Goal: Submit feedback/report problem: Leave review/rating

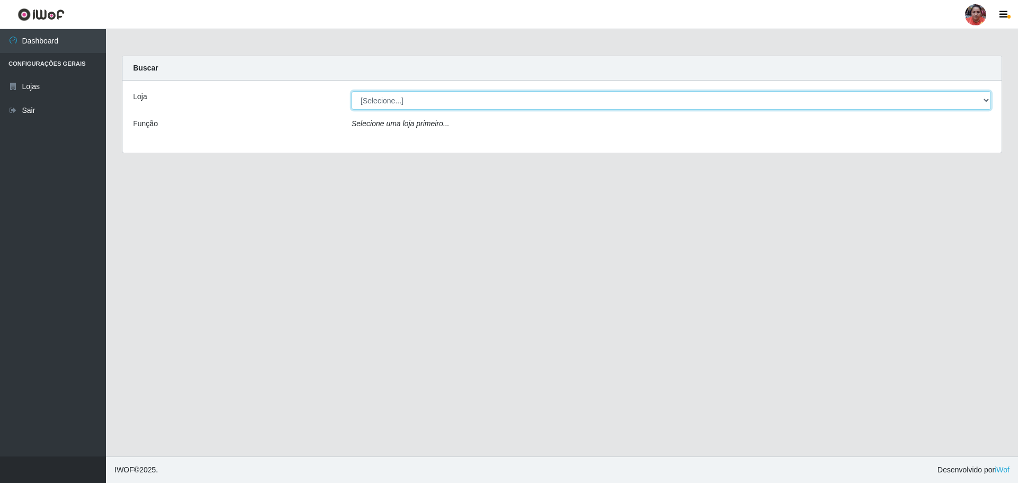
click at [542, 103] on select "[Selecione...] Mar Vermelho - Loja 05" at bounding box center [671, 100] width 639 height 19
select select "252"
click at [352, 91] on select "[Selecione...] Mar Vermelho - Loja 05" at bounding box center [671, 100] width 639 height 19
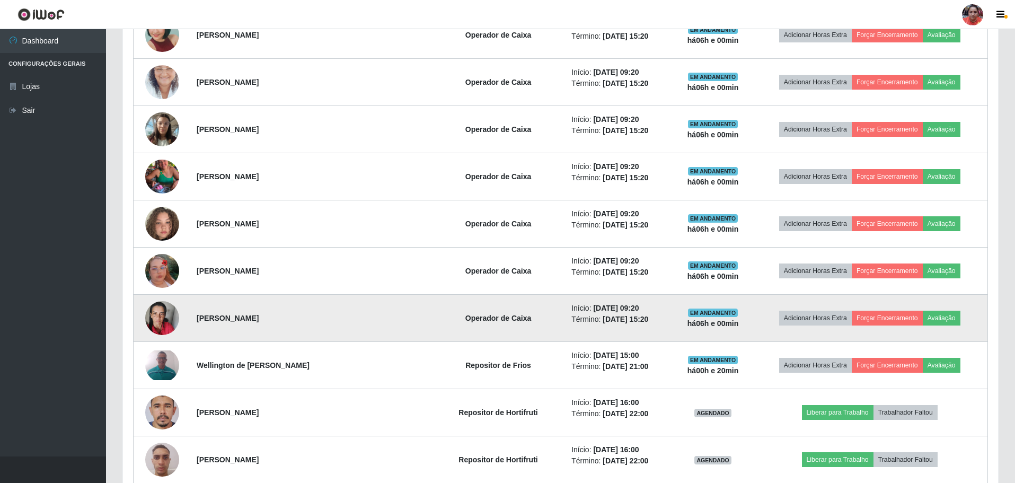
scroll to position [477, 0]
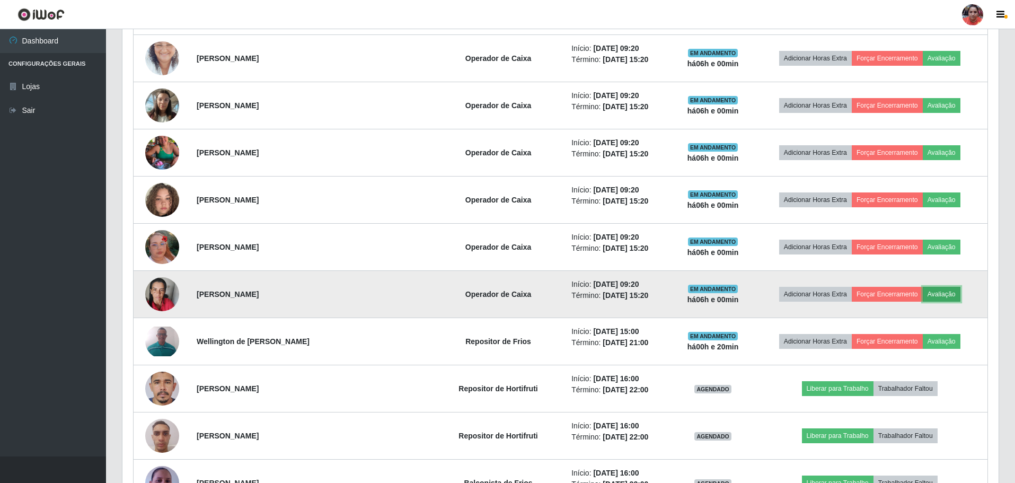
click at [932, 295] on button "Avaliação" at bounding box center [942, 294] width 38 height 15
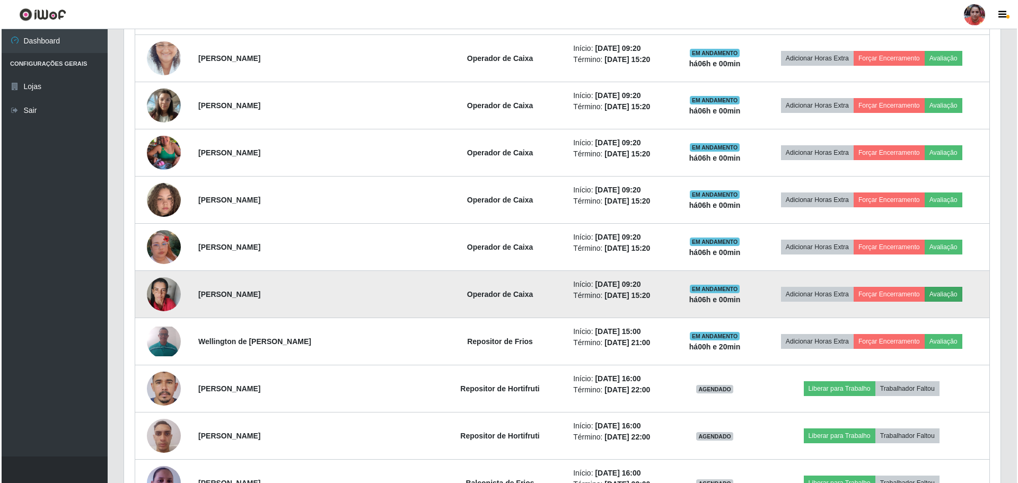
scroll to position [220, 871]
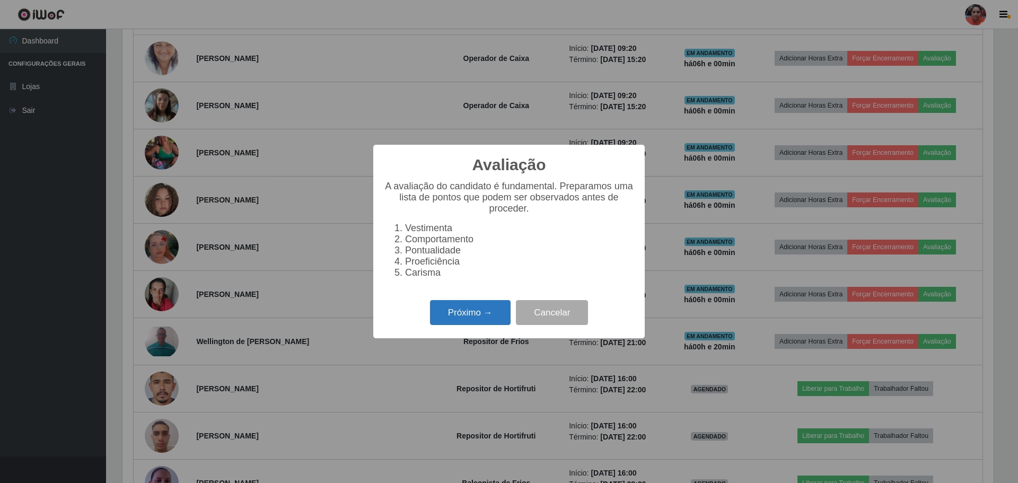
click at [443, 318] on button "Próximo →" at bounding box center [470, 312] width 81 height 25
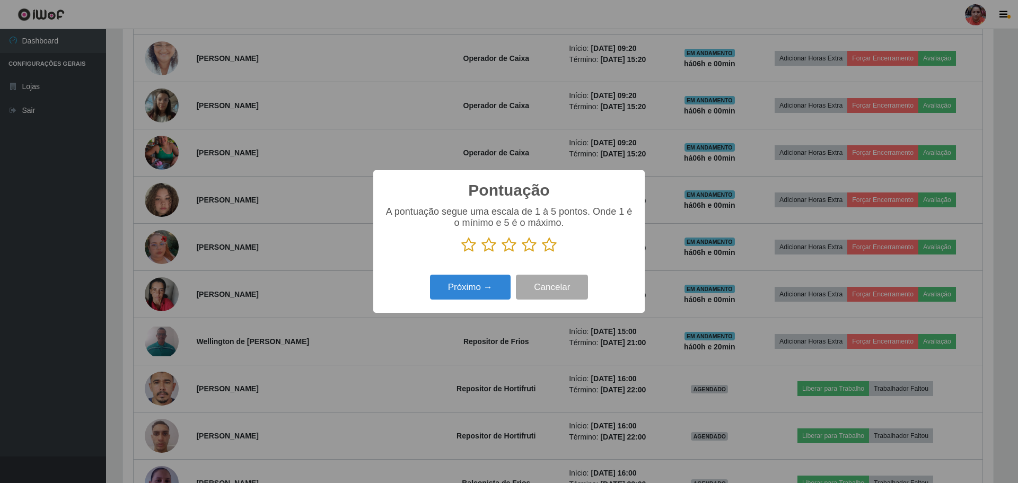
click at [555, 244] on icon at bounding box center [549, 245] width 15 height 16
click at [542, 253] on input "radio" at bounding box center [542, 253] width 0 height 0
click at [496, 293] on button "Próximo →" at bounding box center [470, 287] width 81 height 25
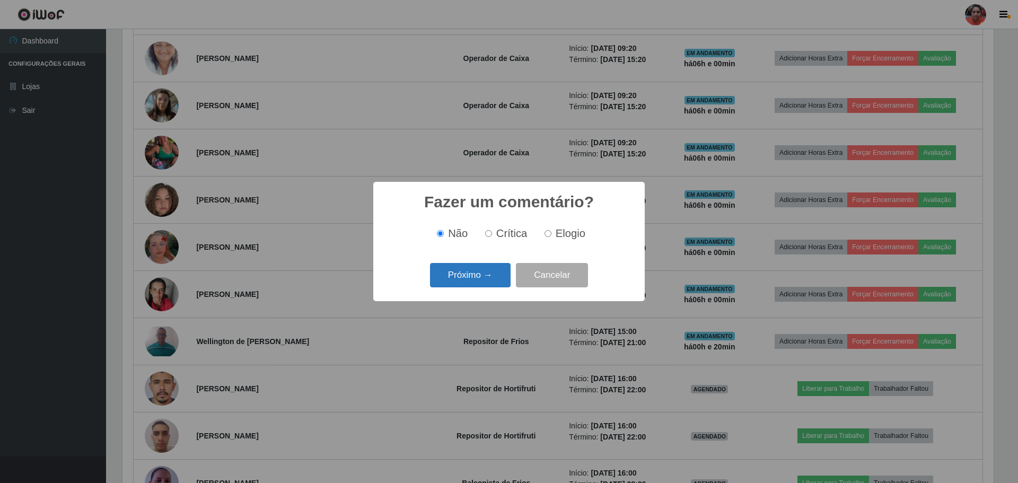
click at [500, 280] on button "Próximo →" at bounding box center [470, 275] width 81 height 25
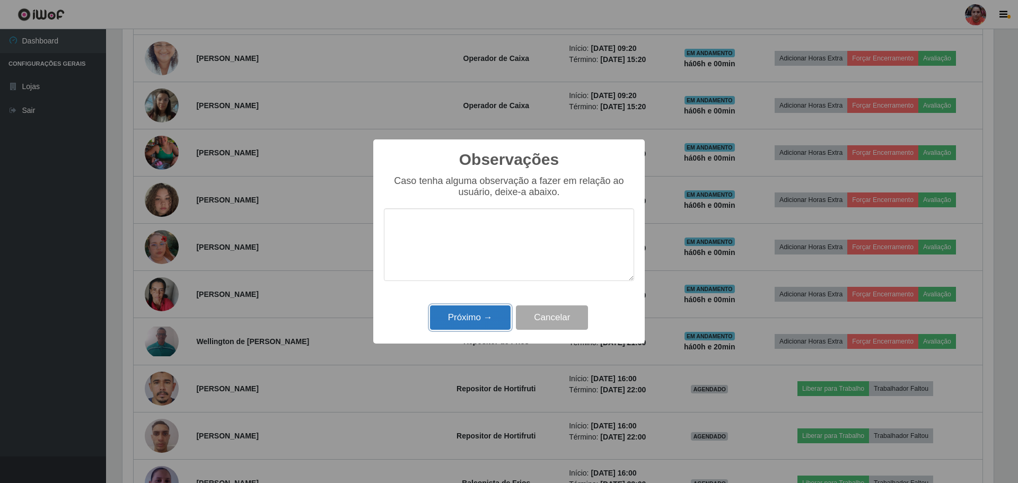
click at [501, 310] on button "Próximo →" at bounding box center [470, 317] width 81 height 25
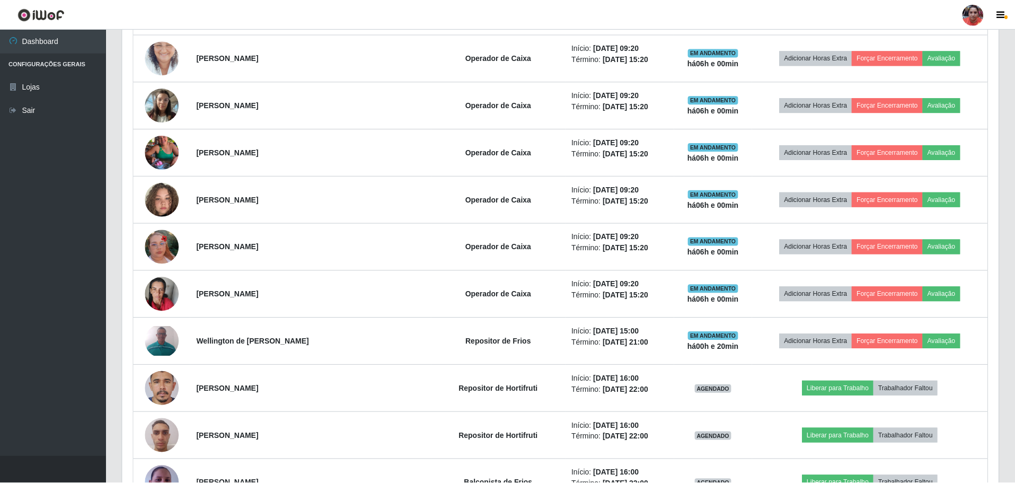
scroll to position [220, 877]
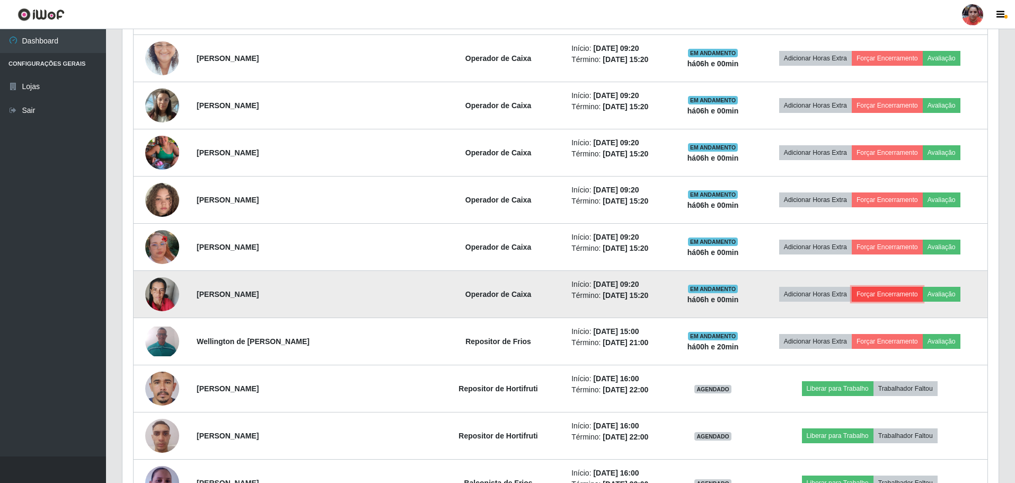
click at [879, 297] on button "Forçar Encerramento" at bounding box center [887, 294] width 71 height 15
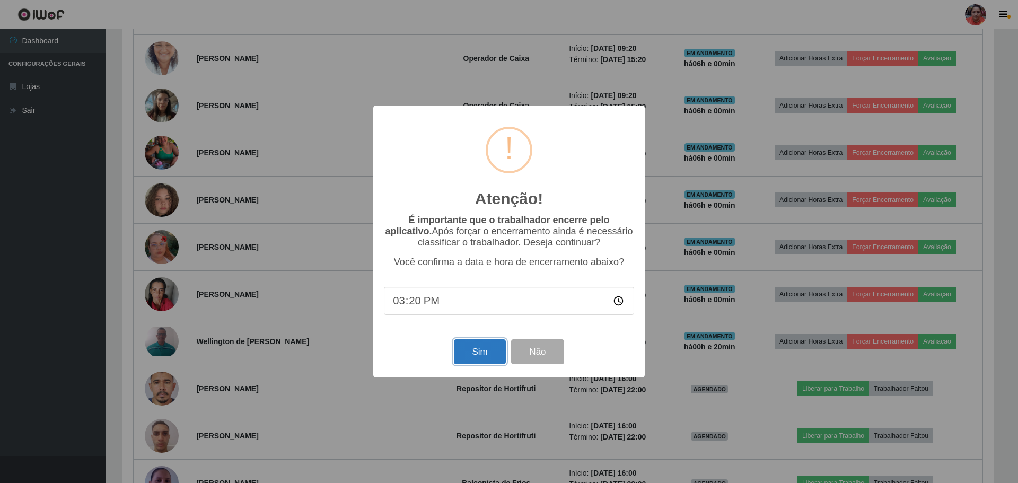
click at [488, 349] on button "Sim" at bounding box center [479, 351] width 51 height 25
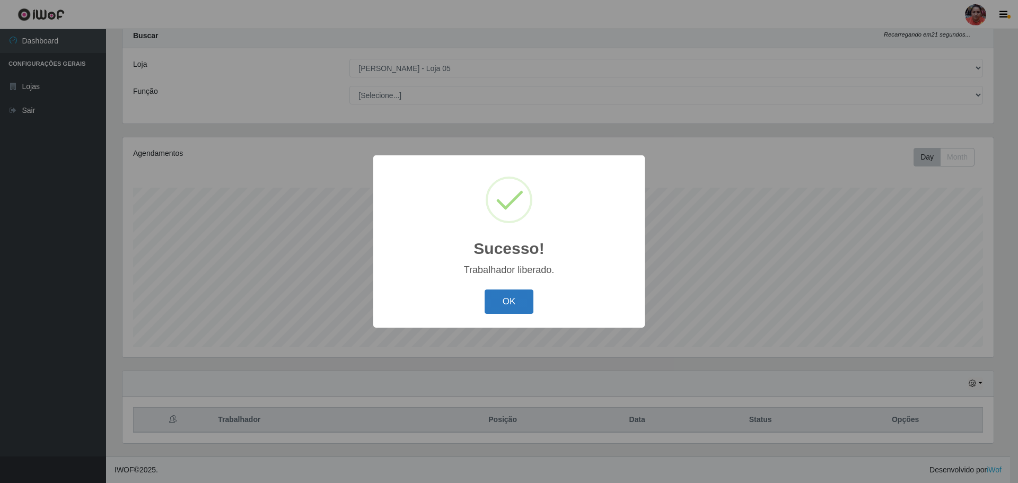
click at [495, 304] on button "OK" at bounding box center [509, 302] width 49 height 25
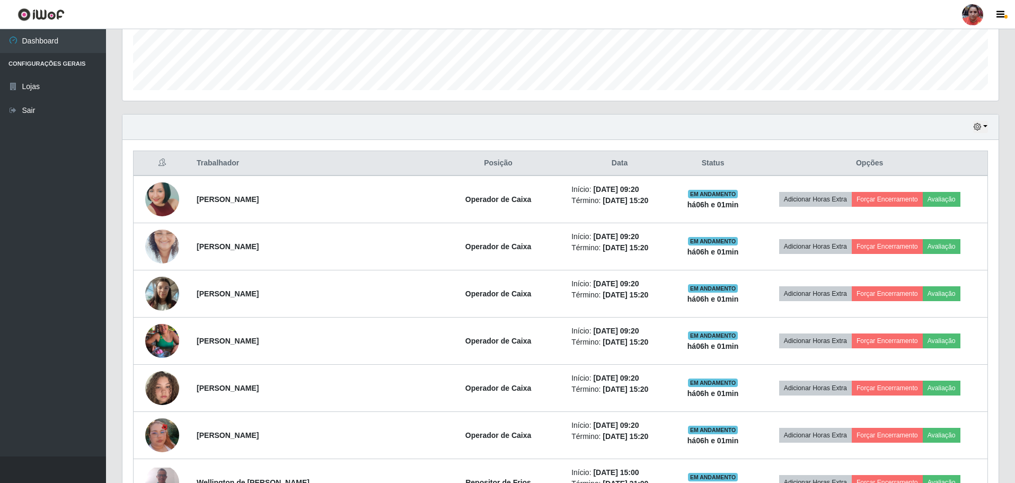
scroll to position [350, 0]
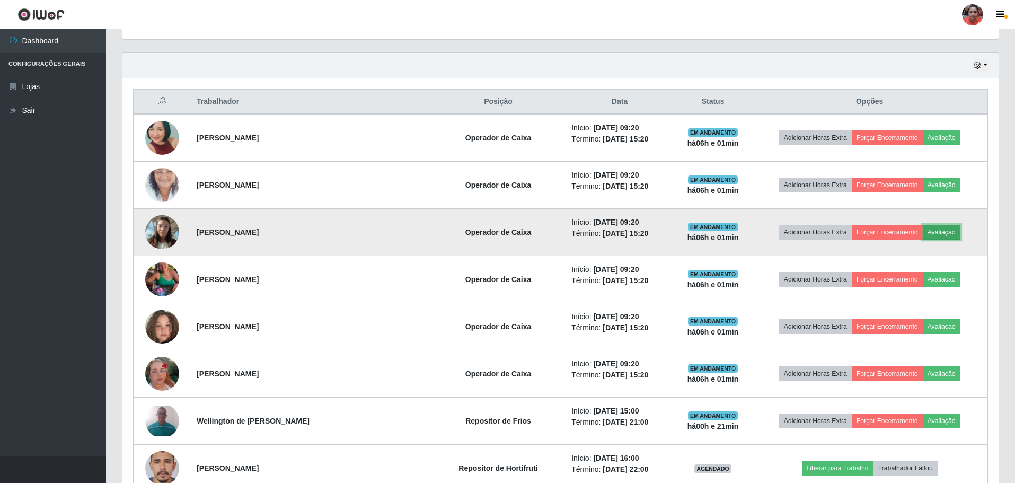
click at [926, 229] on button "Avaliação" at bounding box center [942, 232] width 38 height 15
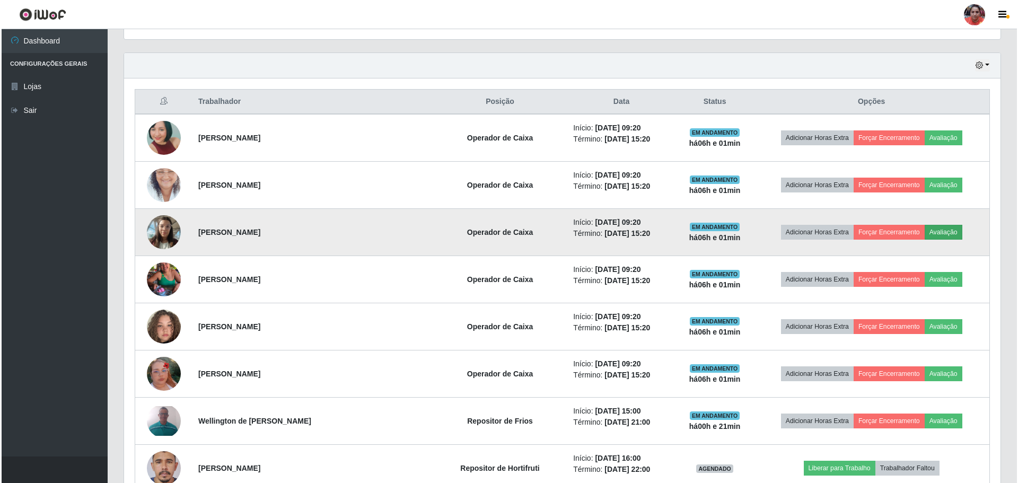
scroll to position [220, 871]
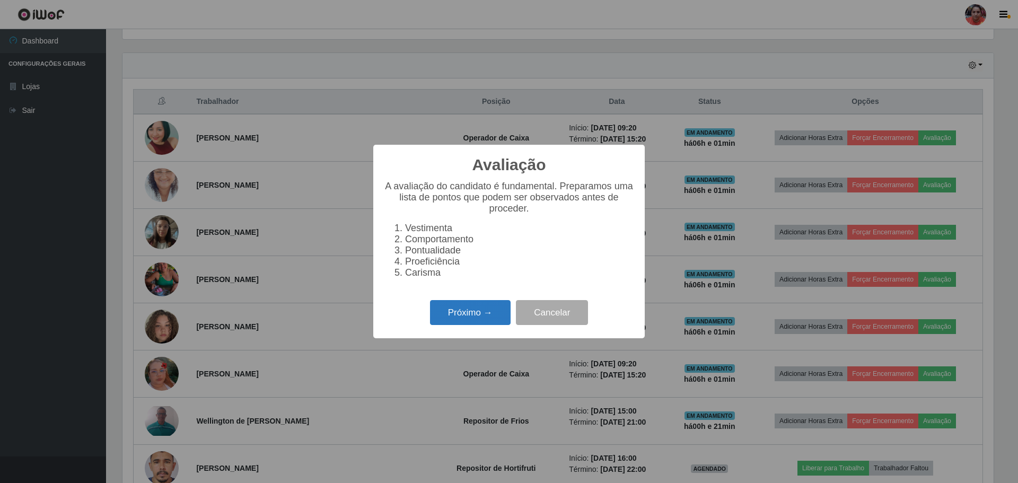
click at [469, 310] on button "Próximo →" at bounding box center [470, 312] width 81 height 25
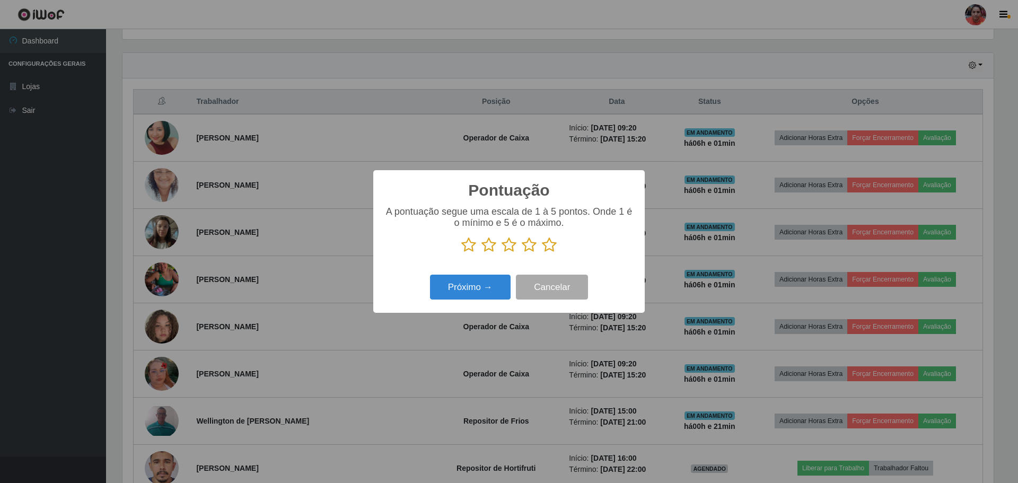
scroll to position [530035, 529383]
click at [549, 244] on icon at bounding box center [549, 245] width 15 height 16
click at [542, 253] on input "radio" at bounding box center [542, 253] width 0 height 0
click at [475, 288] on button "Próximo →" at bounding box center [470, 287] width 81 height 25
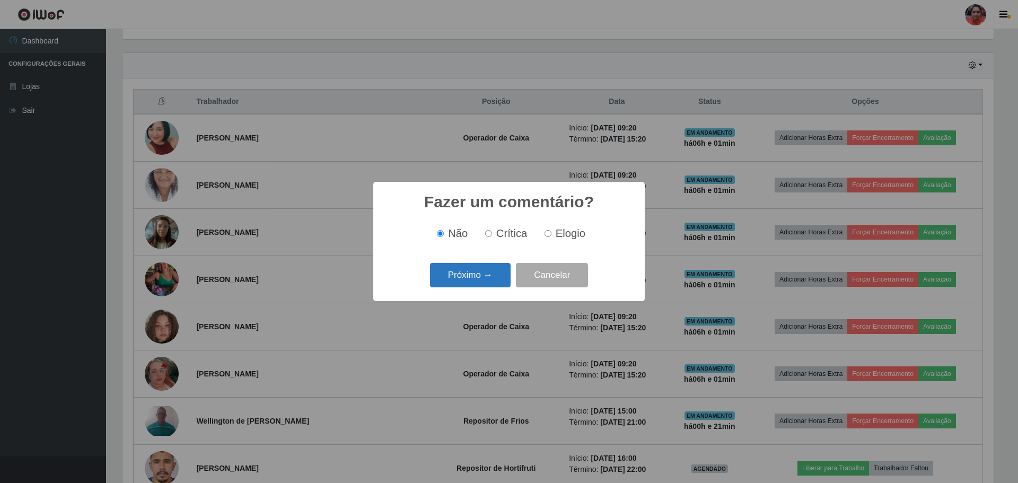
click at [468, 281] on button "Próximo →" at bounding box center [470, 275] width 81 height 25
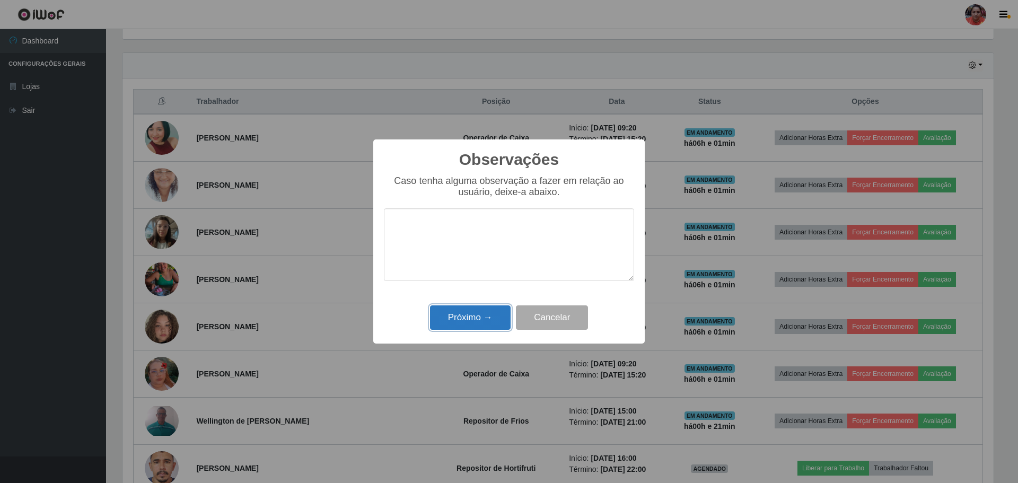
click at [479, 314] on button "Próximo →" at bounding box center [470, 317] width 81 height 25
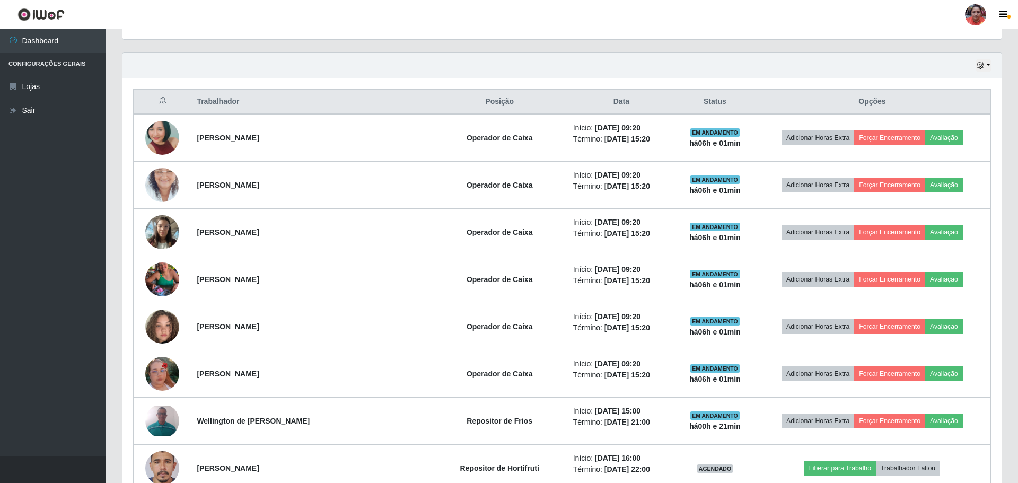
scroll to position [220, 877]
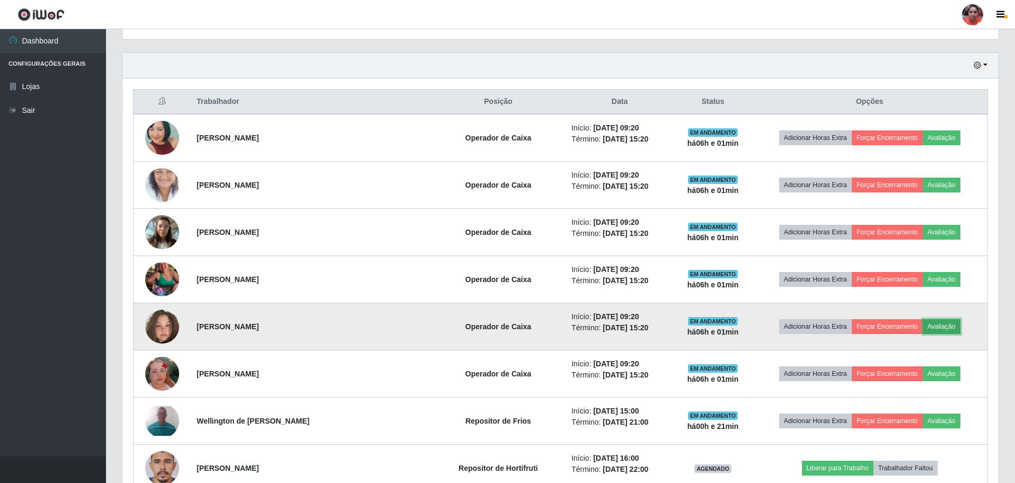
click at [936, 327] on button "Avaliação" at bounding box center [942, 326] width 38 height 15
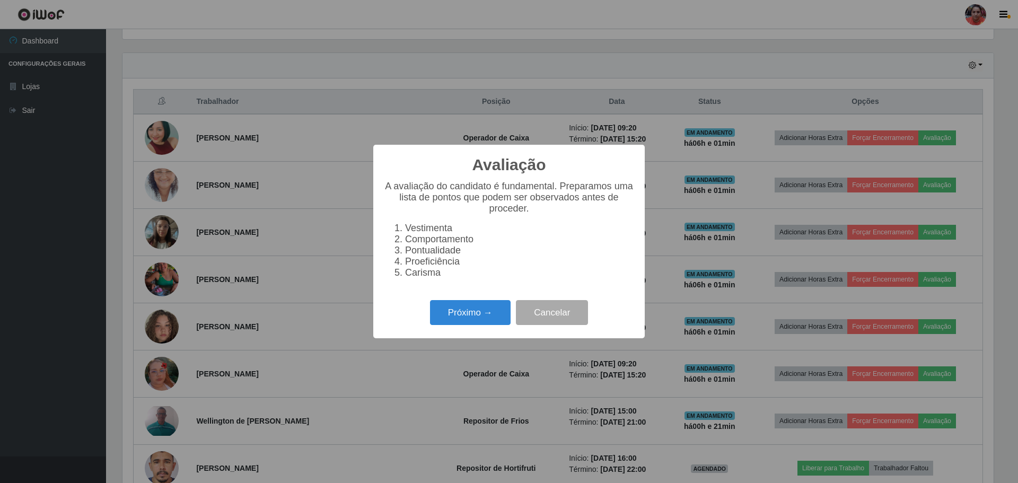
scroll to position [220, 871]
click at [478, 318] on button "Próximo →" at bounding box center [470, 312] width 81 height 25
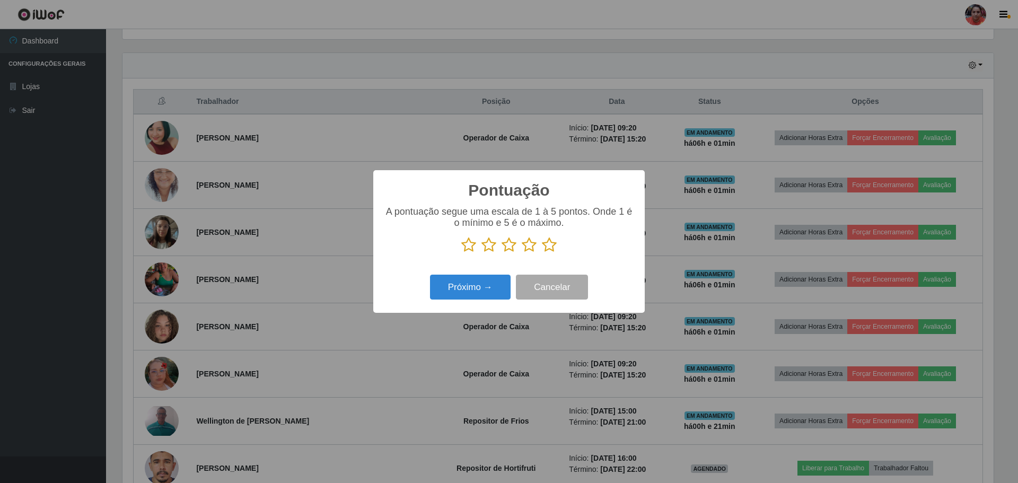
click at [547, 249] on icon at bounding box center [549, 245] width 15 height 16
click at [542, 253] on input "radio" at bounding box center [542, 253] width 0 height 0
click at [495, 286] on button "Próximo →" at bounding box center [470, 287] width 81 height 25
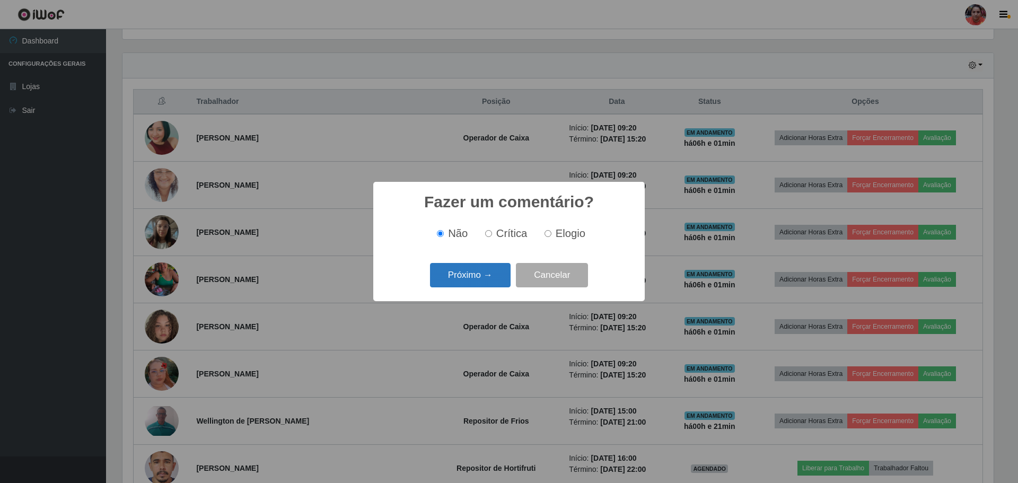
click at [496, 284] on button "Próximo →" at bounding box center [470, 275] width 81 height 25
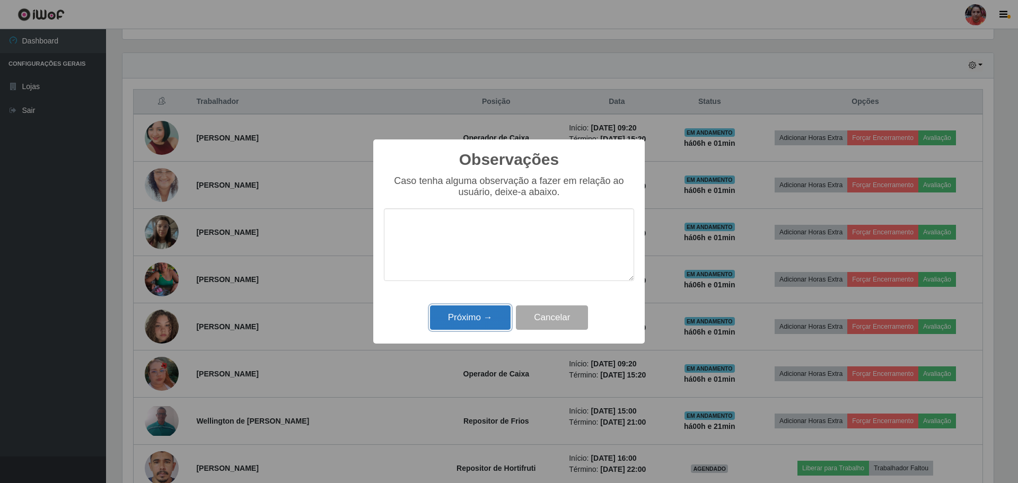
click at [486, 319] on button "Próximo →" at bounding box center [470, 317] width 81 height 25
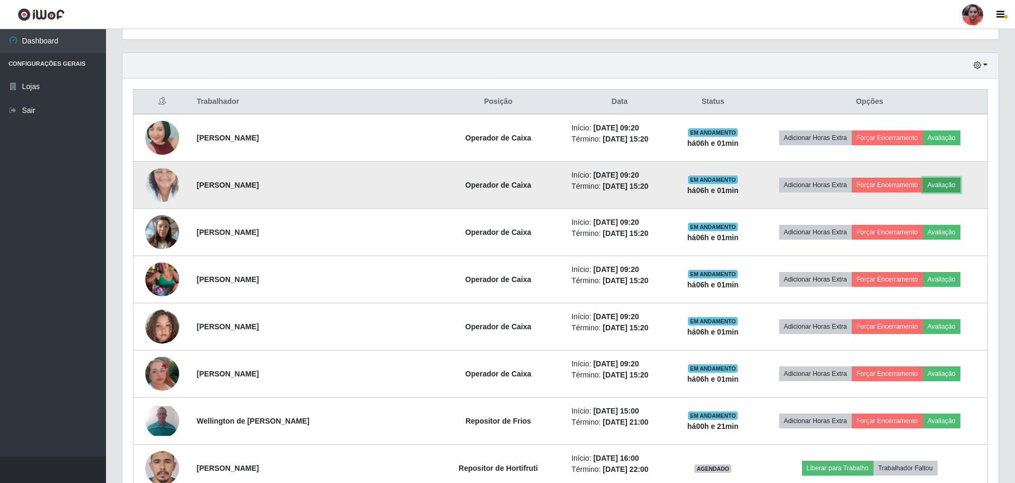
click at [947, 186] on button "Avaliação" at bounding box center [942, 185] width 38 height 15
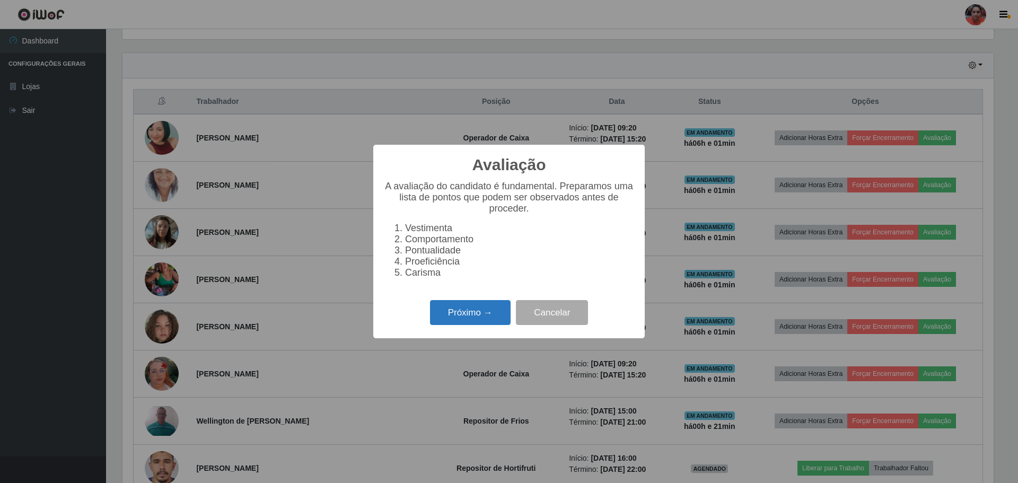
click at [501, 316] on button "Próximo →" at bounding box center [470, 312] width 81 height 25
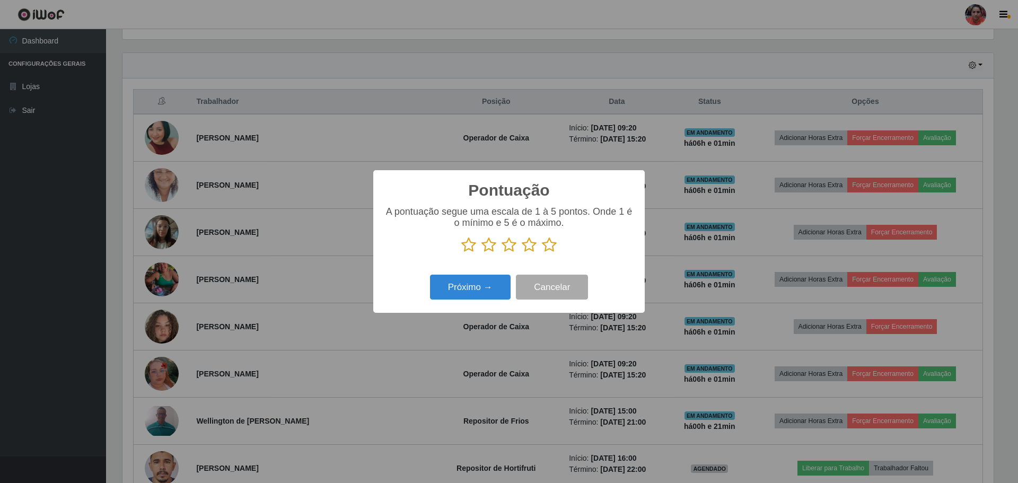
click at [549, 251] on icon at bounding box center [549, 245] width 15 height 16
click at [542, 253] on input "radio" at bounding box center [542, 253] width 0 height 0
click at [467, 294] on button "Próximo →" at bounding box center [470, 287] width 81 height 25
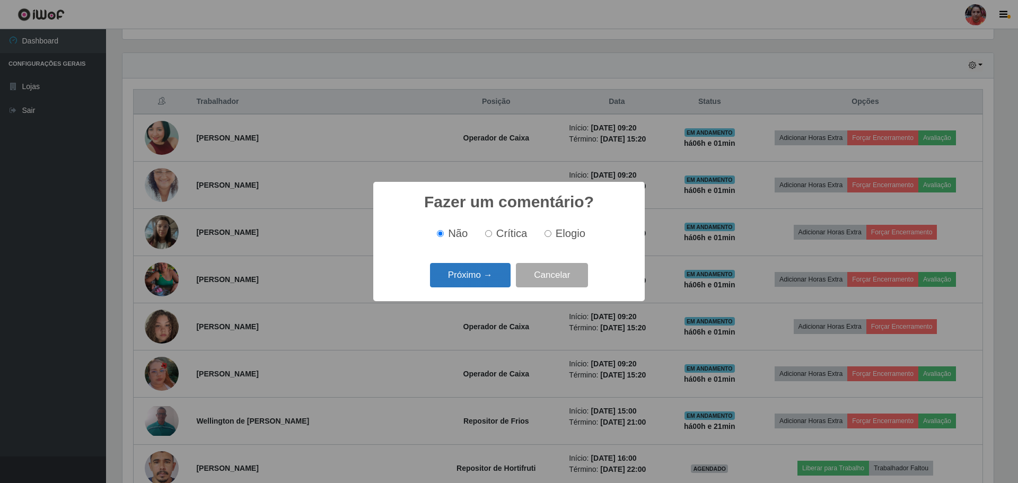
click at [485, 271] on button "Próximo →" at bounding box center [470, 275] width 81 height 25
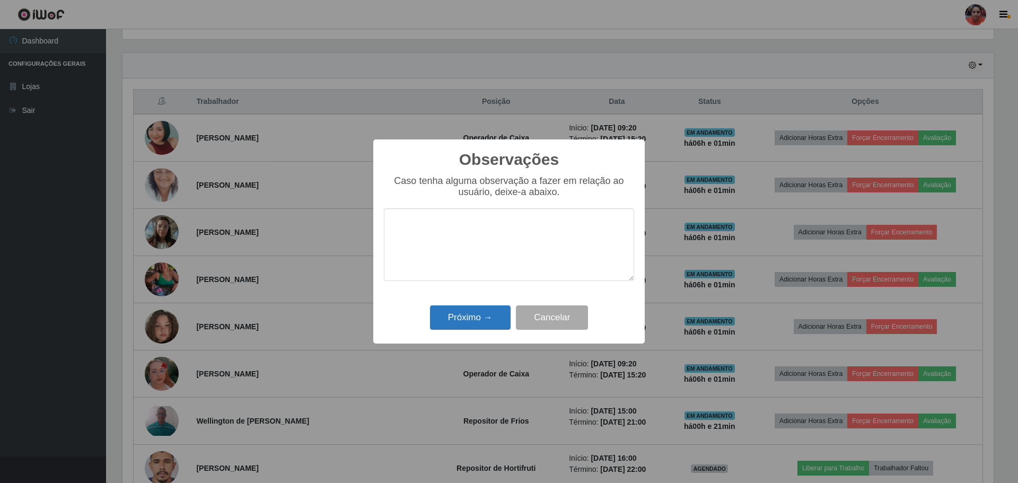
drag, startPoint x: 486, startPoint y: 305, endPoint x: 485, endPoint y: 320, distance: 14.9
click at [486, 306] on div "Próximo → Cancelar" at bounding box center [509, 317] width 250 height 30
click at [485, 321] on button "Próximo →" at bounding box center [470, 317] width 81 height 25
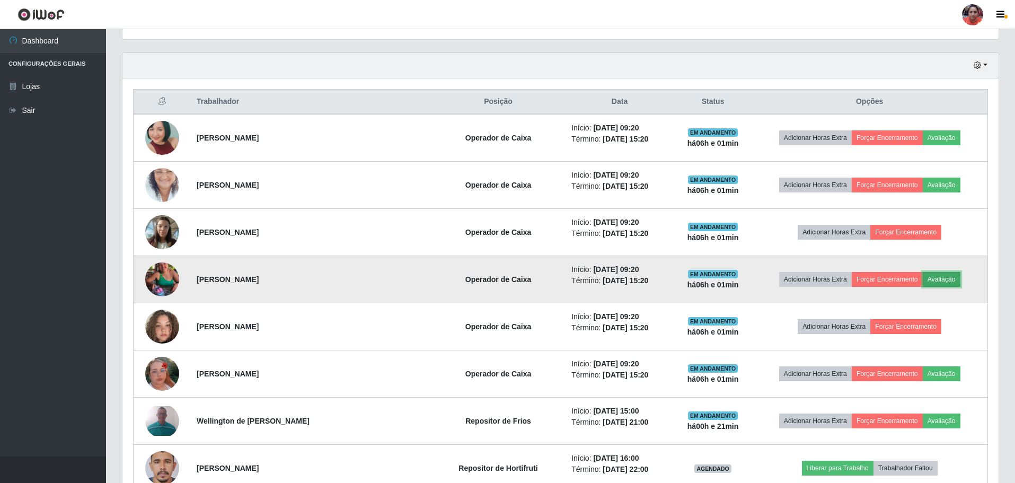
click at [928, 281] on button "Avaliação" at bounding box center [942, 279] width 38 height 15
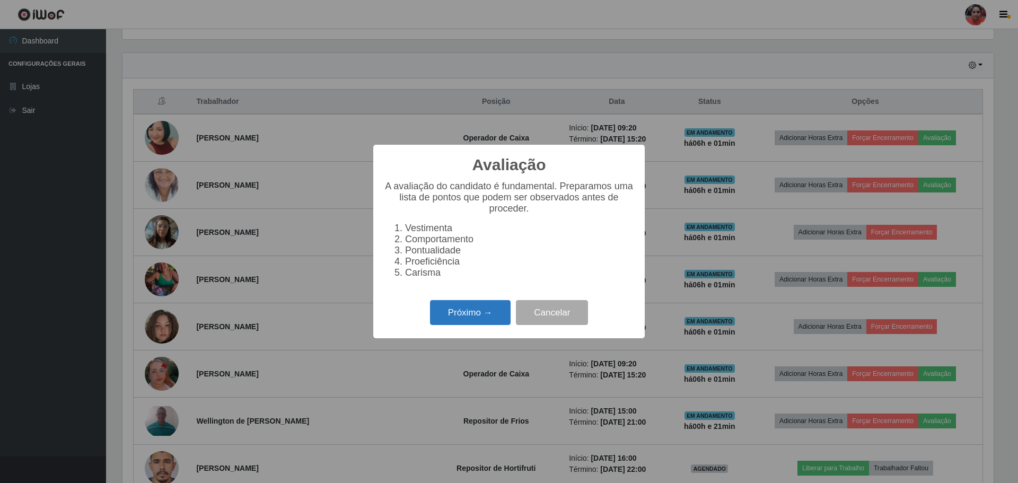
click at [498, 317] on button "Próximo →" at bounding box center [470, 312] width 81 height 25
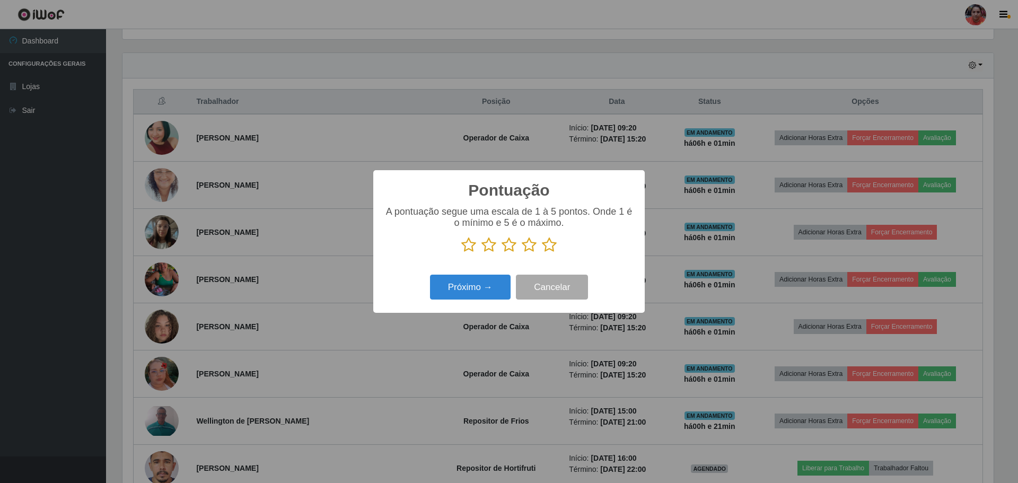
click at [554, 243] on icon at bounding box center [549, 245] width 15 height 16
click at [542, 253] on input "radio" at bounding box center [542, 253] width 0 height 0
click at [467, 302] on div "Próximo → Cancelar" at bounding box center [509, 287] width 250 height 30
click at [474, 293] on button "Próximo →" at bounding box center [470, 287] width 81 height 25
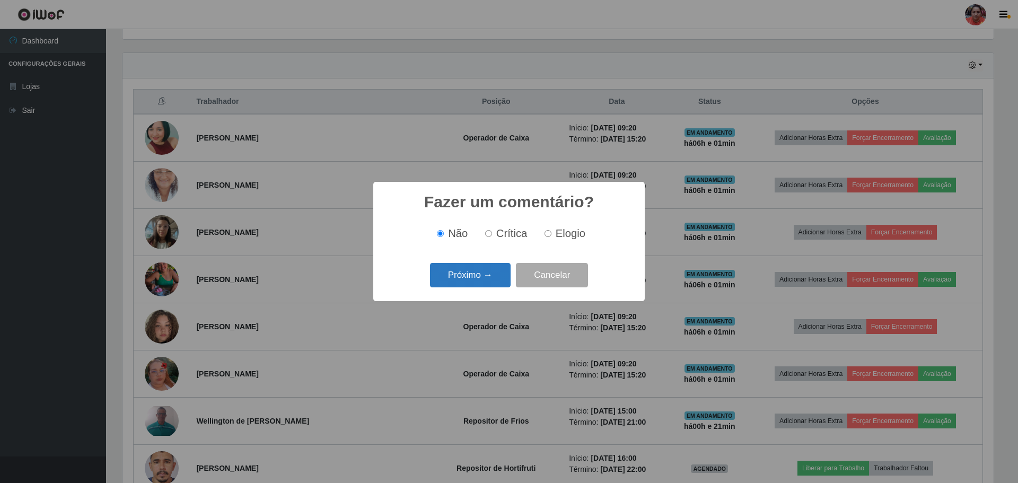
click at [486, 285] on button "Próximo →" at bounding box center [470, 275] width 81 height 25
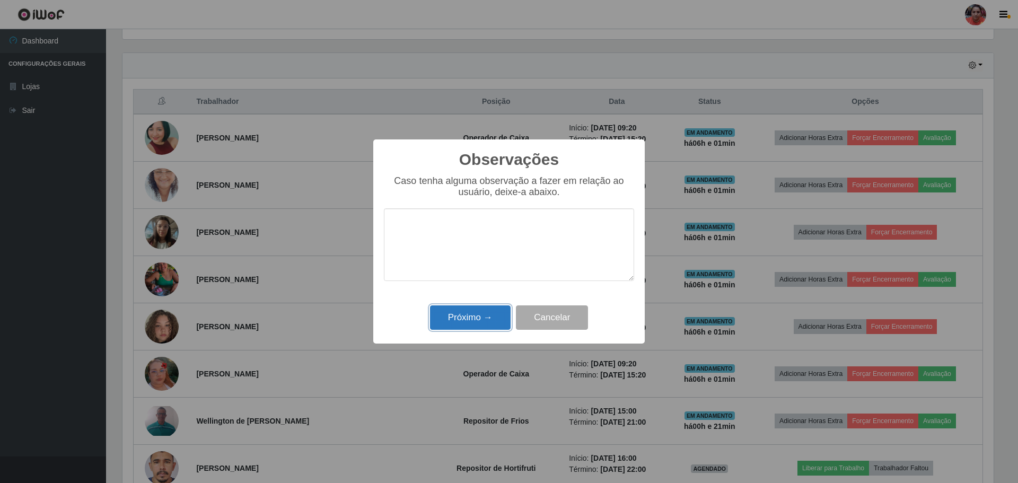
click at [482, 318] on button "Próximo →" at bounding box center [470, 317] width 81 height 25
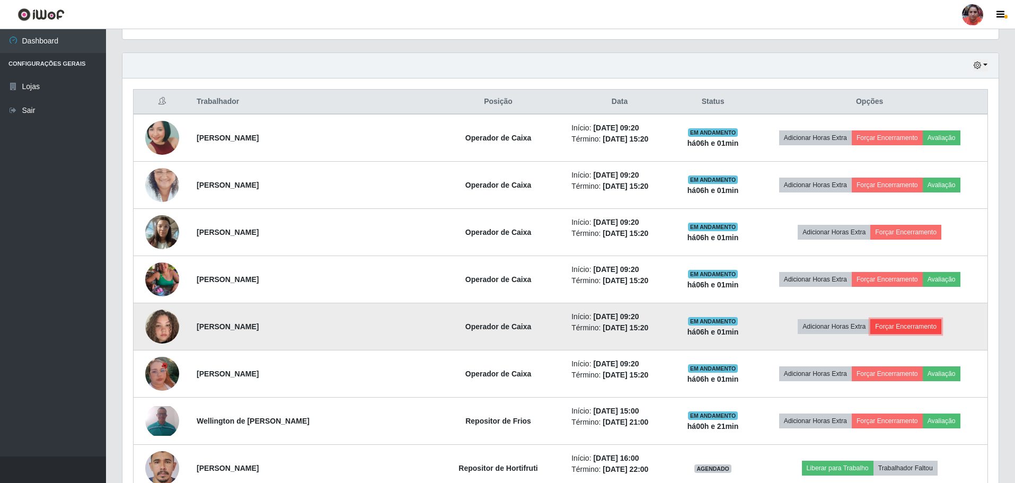
click at [879, 328] on button "Forçar Encerramento" at bounding box center [906, 326] width 71 height 15
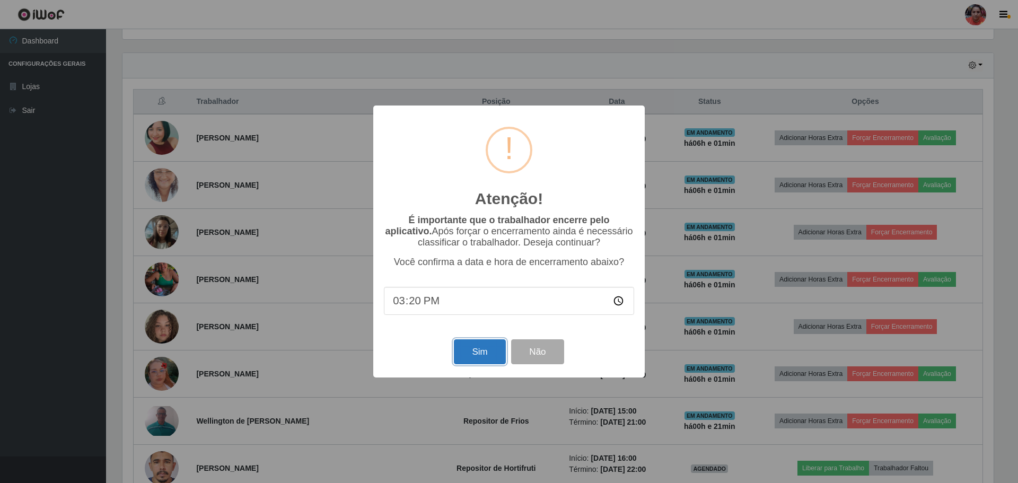
click at [481, 360] on button "Sim" at bounding box center [479, 351] width 51 height 25
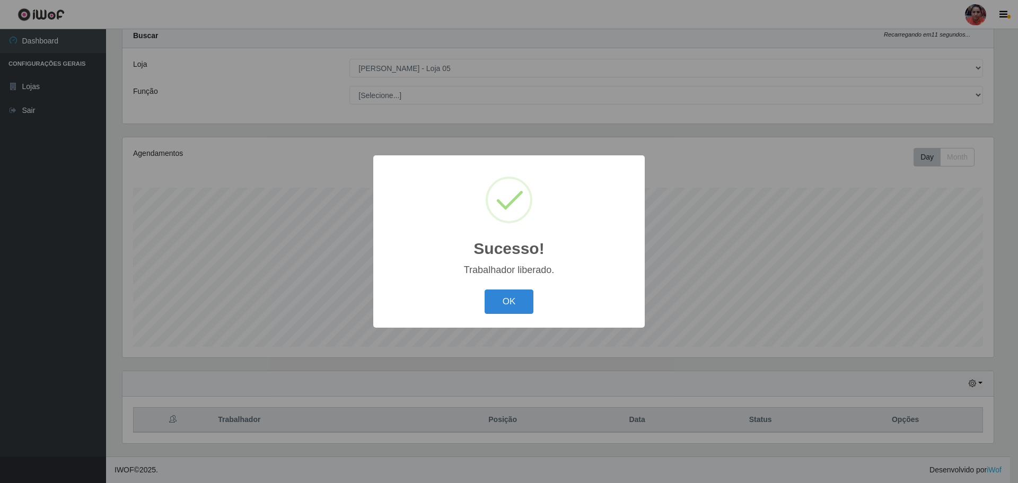
click at [516, 304] on button "OK" at bounding box center [509, 302] width 49 height 25
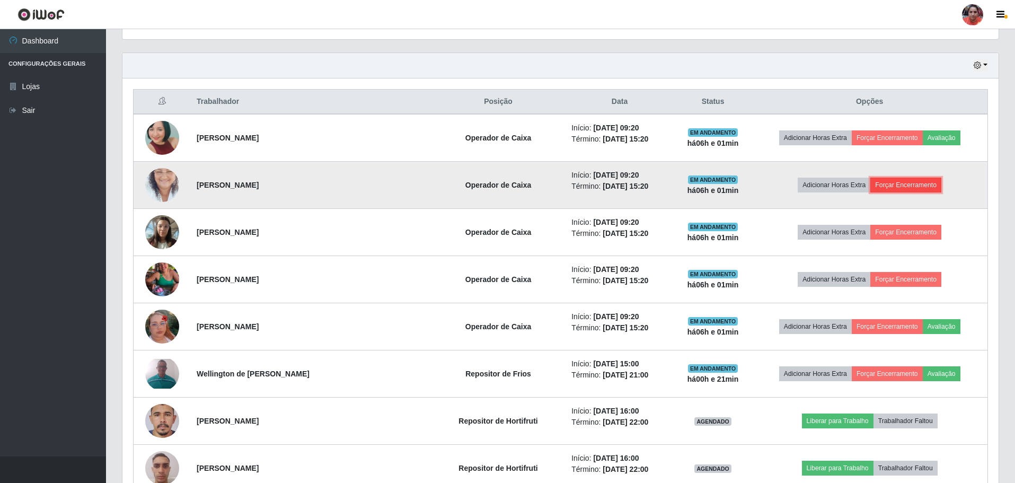
click at [888, 180] on button "Forçar Encerramento" at bounding box center [906, 185] width 71 height 15
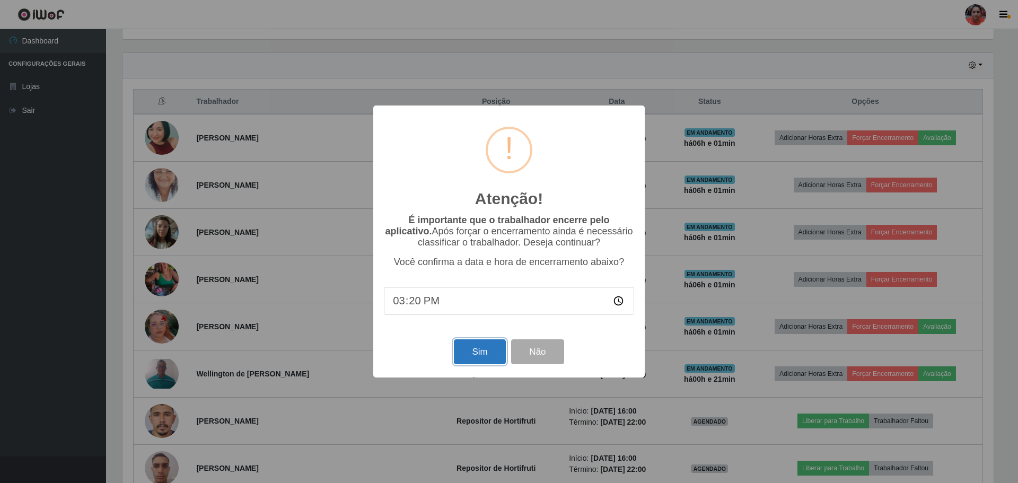
click at [474, 352] on button "Sim" at bounding box center [479, 351] width 51 height 25
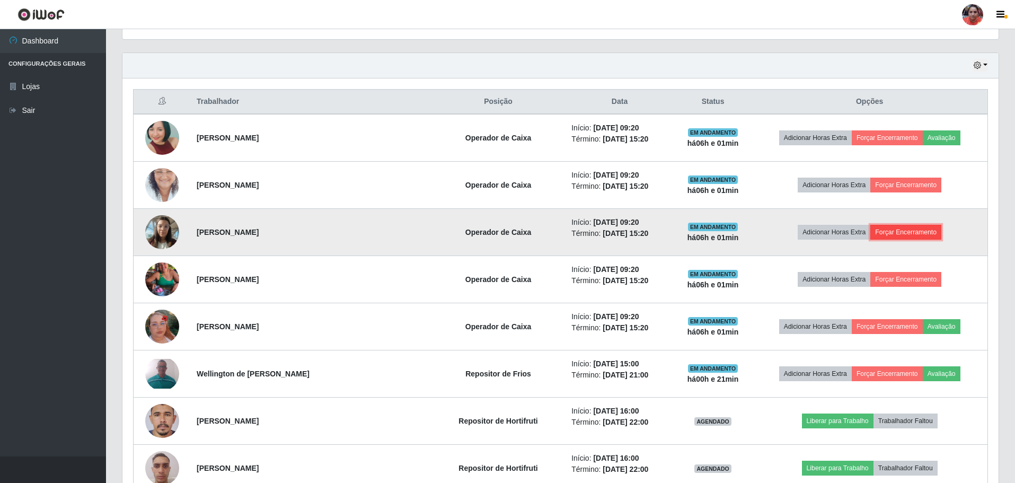
click at [893, 232] on button "Forçar Encerramento" at bounding box center [906, 232] width 71 height 15
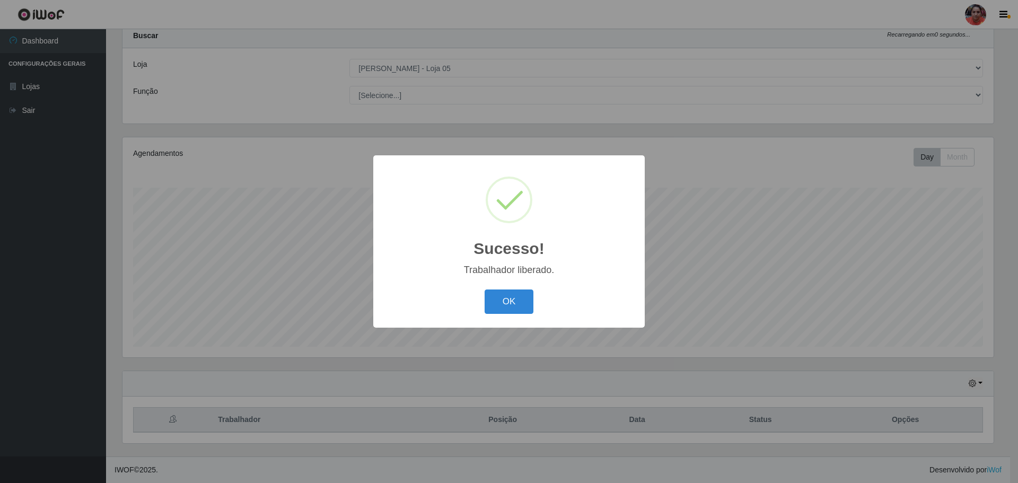
click at [504, 300] on button "OK" at bounding box center [509, 302] width 49 height 25
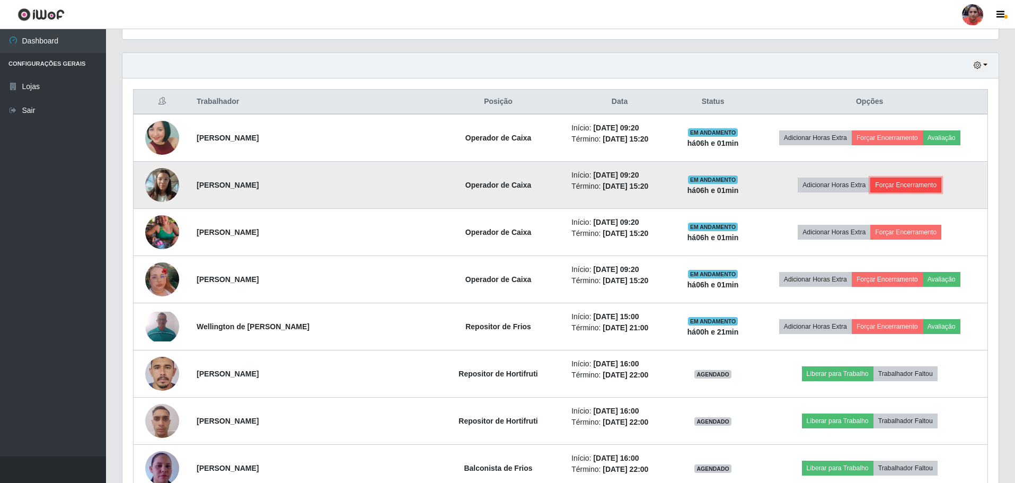
click at [881, 187] on button "Forçar Encerramento" at bounding box center [906, 185] width 71 height 15
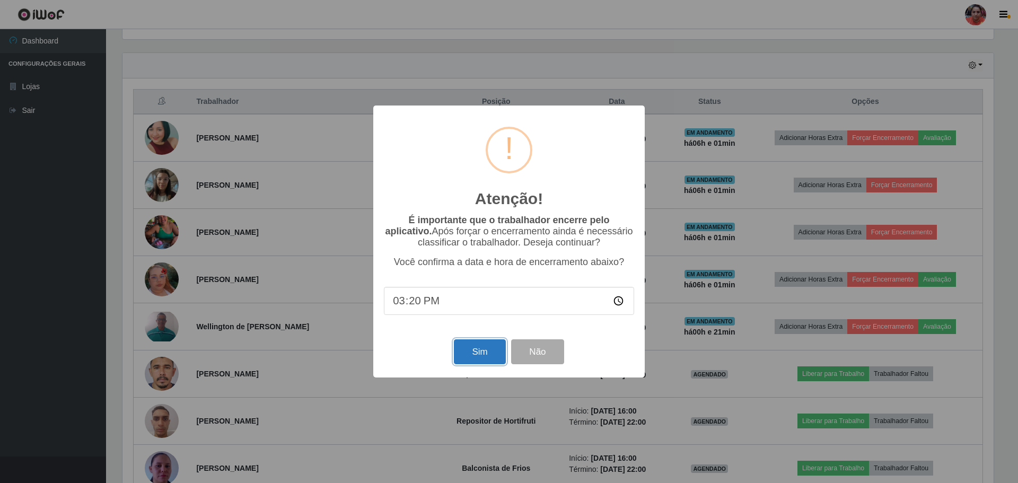
click at [487, 352] on button "Sim" at bounding box center [479, 351] width 51 height 25
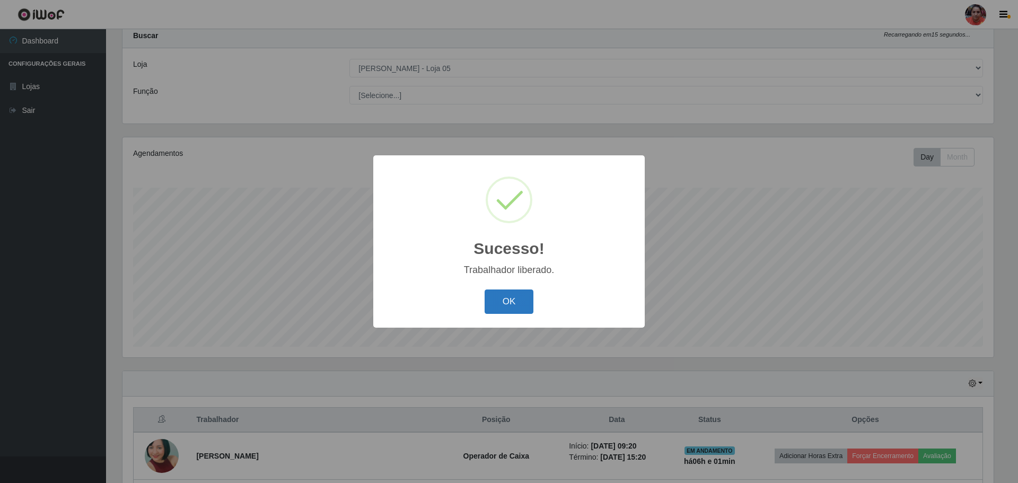
click at [530, 309] on button "OK" at bounding box center [509, 302] width 49 height 25
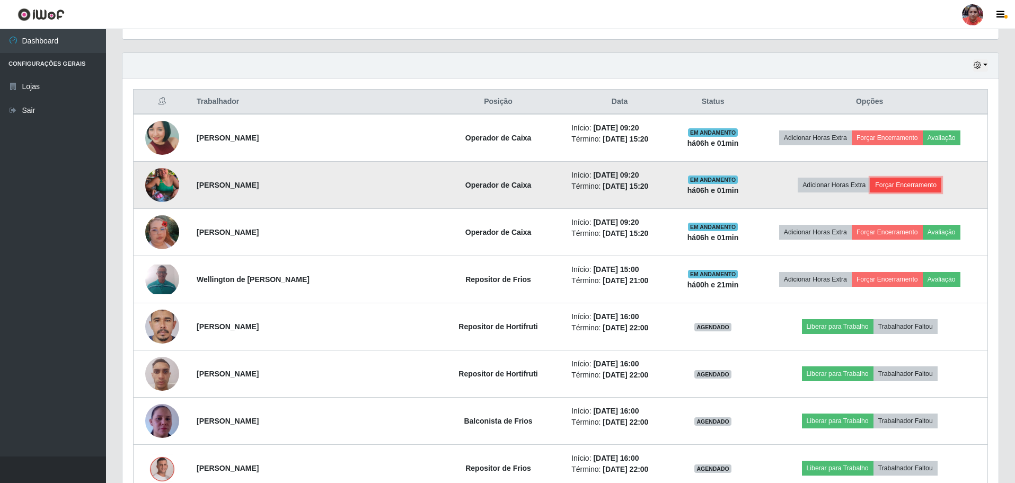
click at [911, 186] on button "Forçar Encerramento" at bounding box center [906, 185] width 71 height 15
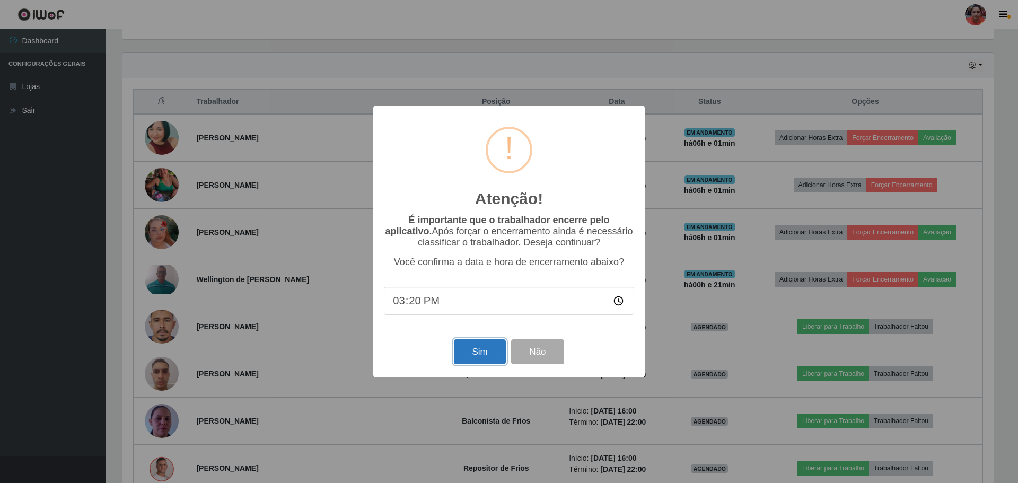
click at [476, 351] on button "Sim" at bounding box center [479, 351] width 51 height 25
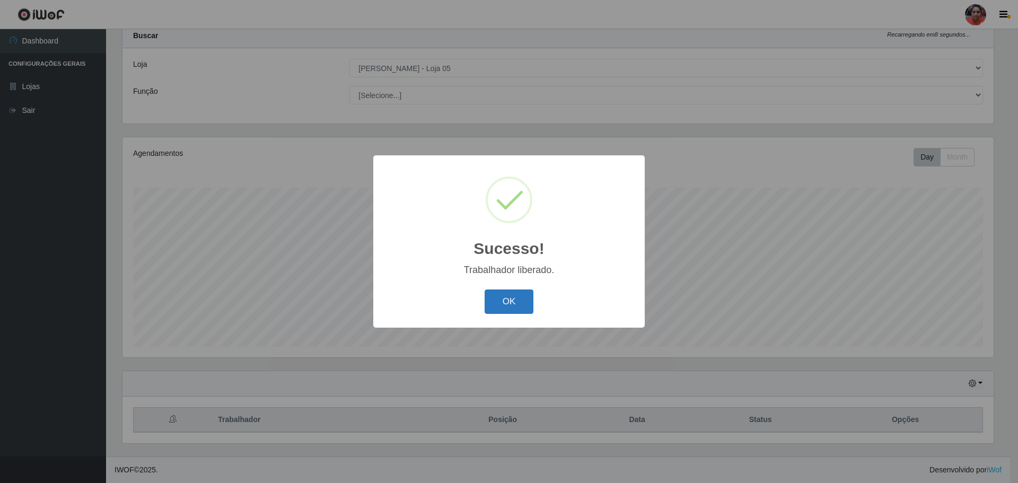
click at [507, 312] on button "OK" at bounding box center [509, 302] width 49 height 25
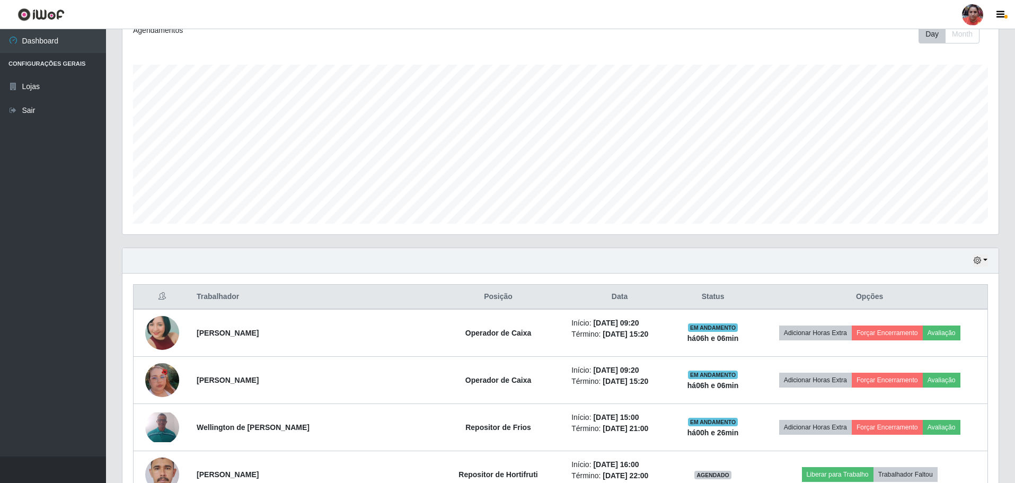
scroll to position [138, 0]
